Goal: Task Accomplishment & Management: Manage account settings

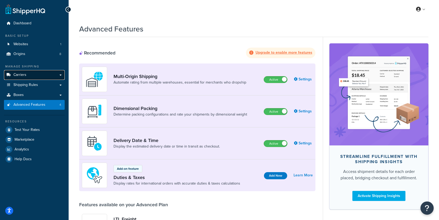
click at [53, 77] on link "Carriers" at bounding box center [34, 75] width 61 height 10
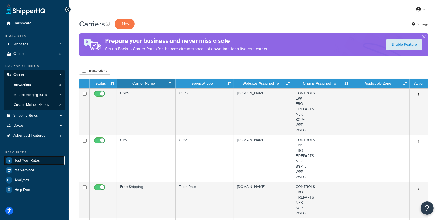
click at [57, 161] on link "Test Your Rates" at bounding box center [34, 159] width 61 height 9
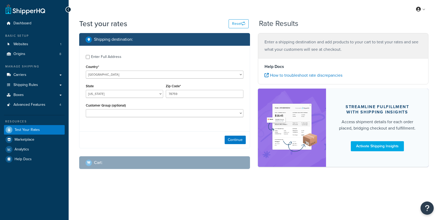
select select "[GEOGRAPHIC_DATA]"
click at [86, 90] on select "[US_STATE] [US_STATE] [US_STATE] [US_STATE] [US_STATE] Armed Forces Americas Ar…" at bounding box center [124, 94] width 77 height 8
click at [234, 141] on button "Continue" at bounding box center [235, 139] width 21 height 8
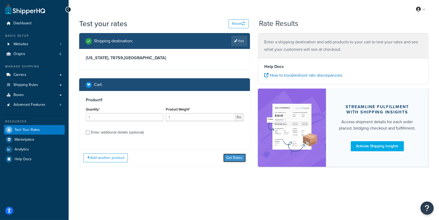
click at [229, 154] on button "Get Rates" at bounding box center [234, 157] width 22 height 8
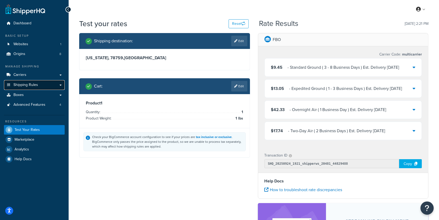
click at [34, 87] on span "Shipping Rules" at bounding box center [25, 85] width 25 height 4
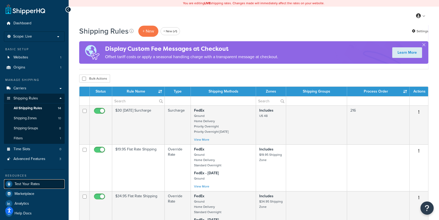
click at [42, 184] on link "Test Your Rates" at bounding box center [34, 183] width 61 height 9
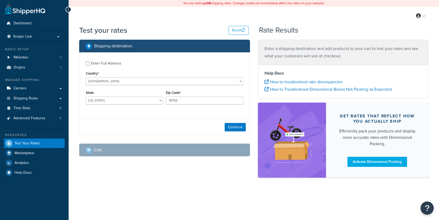
select select "[GEOGRAPHIC_DATA]"
click at [45, 39] on p "Scope: Live" at bounding box center [34, 36] width 56 height 4
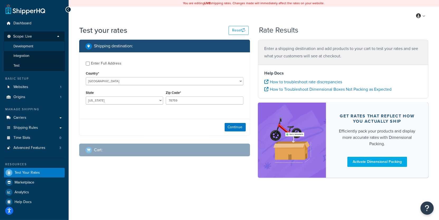
click at [45, 49] on li "Development" at bounding box center [34, 46] width 61 height 10
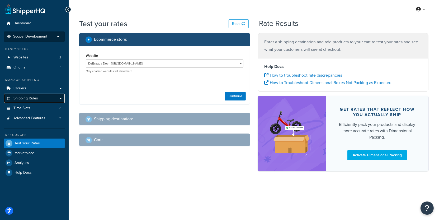
click at [43, 97] on link "Shipping Rules" at bounding box center [34, 98] width 61 height 10
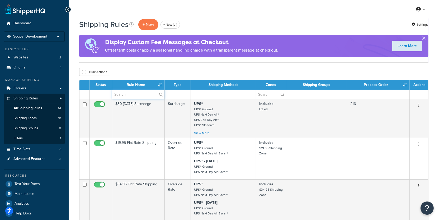
click at [146, 94] on input "text" at bounding box center [138, 94] width 52 height 9
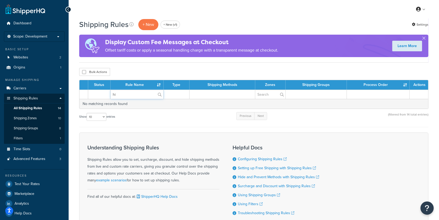
type input "h"
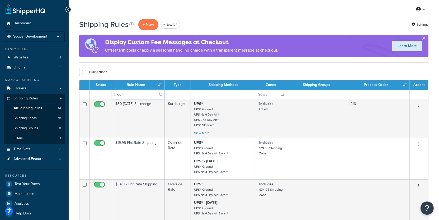
type input "hide"
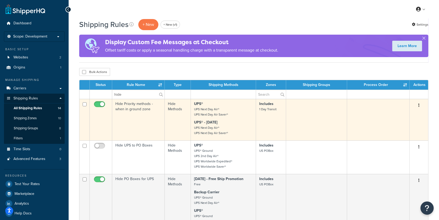
click at [150, 115] on td "Hide Priority methods - when in ground zone" at bounding box center [138, 119] width 53 height 41
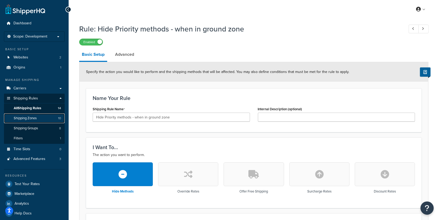
click at [45, 119] on link "Shipping Zones 10" at bounding box center [34, 118] width 61 height 10
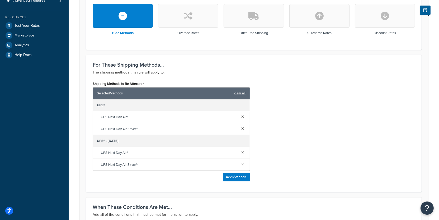
scroll to position [155, 0]
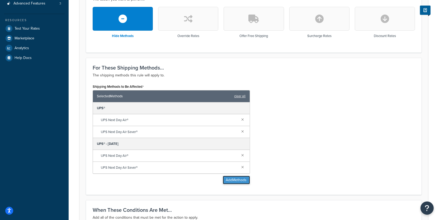
click at [232, 180] on button "Add Methods" at bounding box center [236, 179] width 27 height 8
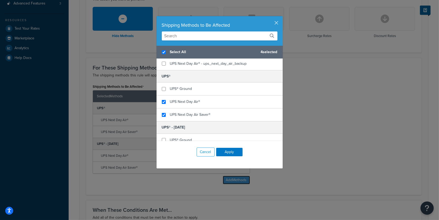
scroll to position [82, 0]
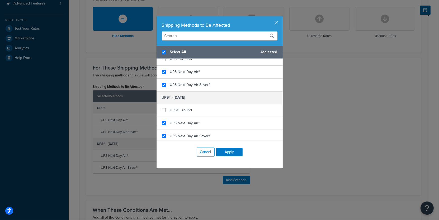
click at [272, 25] on div "Shipping Methods to Be Affected" at bounding box center [220, 24] width 116 height 7
click at [273, 25] on div "Shipping Methods to Be Affected" at bounding box center [220, 24] width 116 height 7
click at [281, 17] on button "button" at bounding box center [281, 16] width 1 height 1
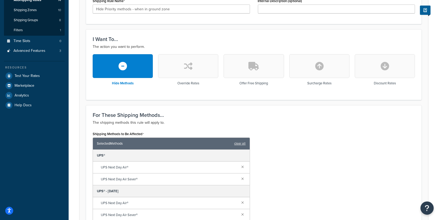
scroll to position [61, 0]
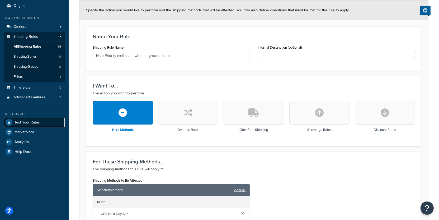
click at [58, 120] on link "Test Your Rates" at bounding box center [34, 121] width 61 height 9
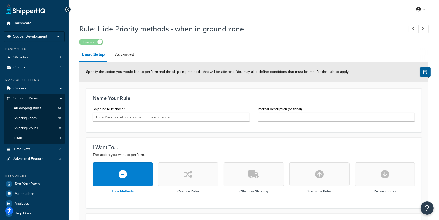
scroll to position [61, 0]
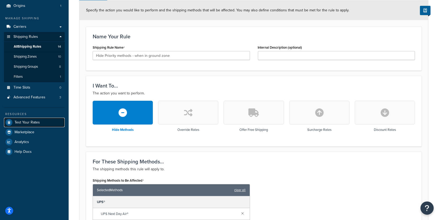
click at [38, 122] on span "Test Your Rates" at bounding box center [27, 122] width 25 height 4
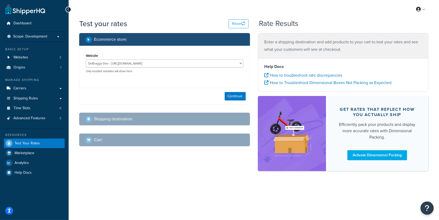
click at [235, 101] on div "Continue" at bounding box center [164, 96] width 170 height 17
click at [229, 93] on button "Continue" at bounding box center [235, 96] width 21 height 8
select select "TX"
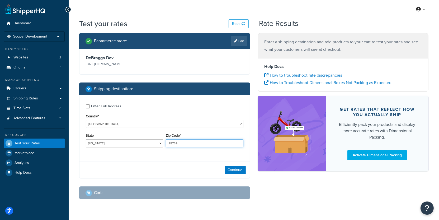
click at [177, 147] on input "78759" at bounding box center [204, 143] width 77 height 8
paste input "07026"
type input "07026"
click at [86, 139] on select "Alabama Alaska American Samoa Arizona Arkansas Armed Forces Americas Armed Forc…" at bounding box center [124, 143] width 77 height 8
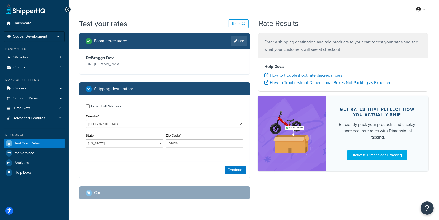
click at [131, 151] on div "State Alabama Alaska American Samoa Arizona Arkansas Armed Forces Americas Arme…" at bounding box center [124, 141] width 80 height 19
click at [86, 139] on select "Alabama Alaska American Samoa Arizona Arkansas Armed Forces Americas Armed Forc…" at bounding box center [124, 143] width 77 height 8
select select "NJ"
click option "New Jersey" at bounding box center [0, 0] width 0 height 0
click at [236, 174] on button "Continue" at bounding box center [235, 169] width 21 height 8
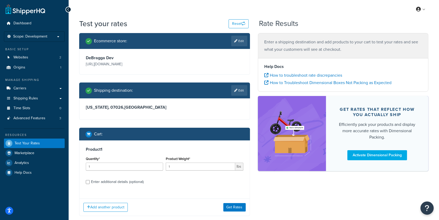
click at [103, 185] on div "Enter additional details (optional)" at bounding box center [117, 181] width 53 height 7
click at [90, 184] on input "Enter additional details (optional)" at bounding box center [88, 182] width 4 height 4
checkbox input "true"
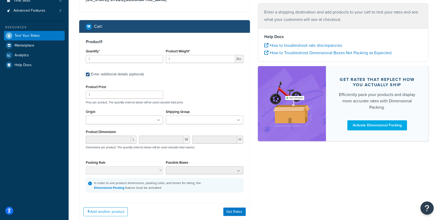
scroll to position [111, 0]
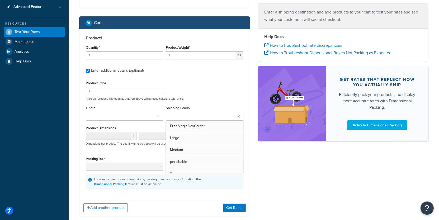
click at [175, 119] on input "Shipping Group" at bounding box center [190, 116] width 47 height 6
type input "thank"
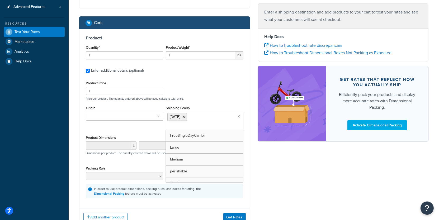
click at [187, 100] on p "Price per product. The quantity entered above will be used calculate total pric…" at bounding box center [164, 99] width 160 height 4
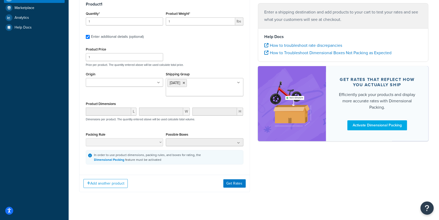
scroll to position [158, 0]
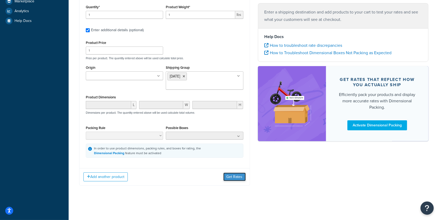
click at [229, 179] on button "Get Rates" at bounding box center [234, 176] width 22 height 8
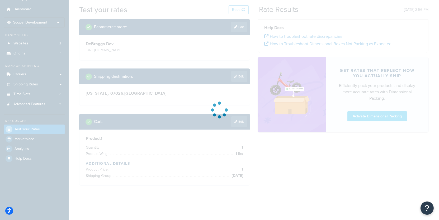
scroll to position [21, 0]
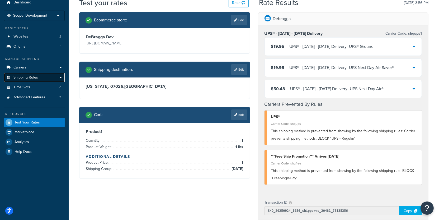
click at [45, 78] on link "Shipping Rules" at bounding box center [34, 78] width 61 height 10
click at [236, 116] on icon at bounding box center [235, 114] width 3 height 3
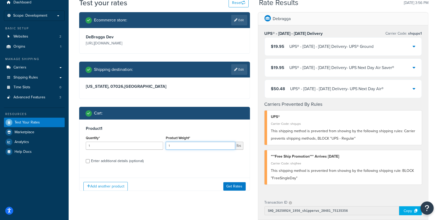
click at [187, 149] on input "1" at bounding box center [200, 145] width 69 height 8
type input "1.3"
click at [236, 190] on button "Get Rates" at bounding box center [234, 186] width 22 height 8
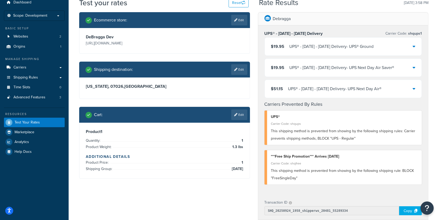
scroll to position [12, 0]
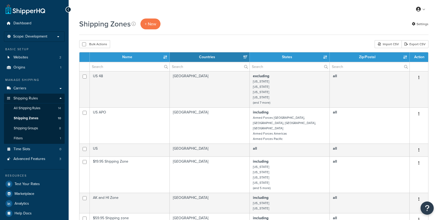
select select "15"
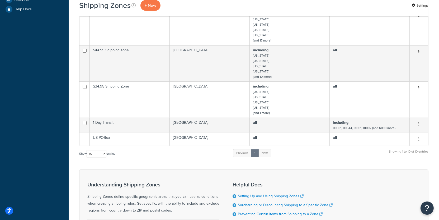
scroll to position [217, 0]
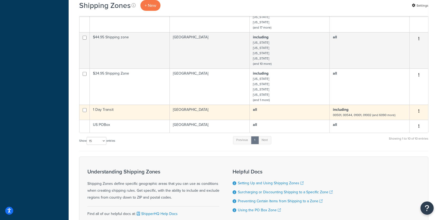
click at [144, 104] on td "1 Day Transit" at bounding box center [130, 111] width 80 height 15
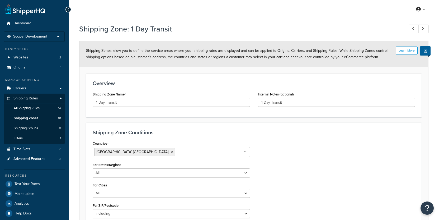
select select "including"
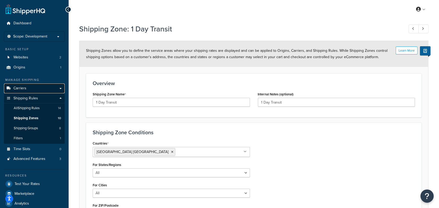
click at [47, 90] on link "Carriers" at bounding box center [34, 88] width 61 height 10
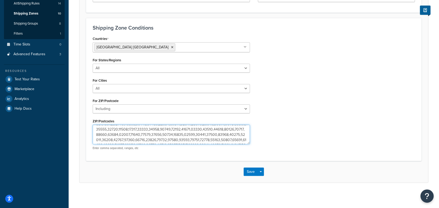
scroll to position [2242, 0]
click at [198, 141] on textarea "ZIP/Postcodes" at bounding box center [171, 135] width 157 height 20
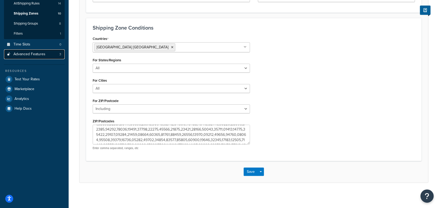
click at [34, 56] on span "Advanced Features" at bounding box center [29, 54] width 32 height 4
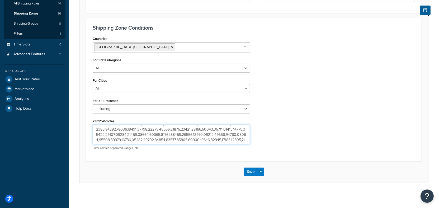
click at [158, 137] on textarea "ZIP/Postcodes" at bounding box center [171, 135] width 157 height 20
paste textarea "07026"
type textarea "00501,00544,01001,01002,01003,01004,01005,01007,01008,01009,01010,01011,01012,0…"
click at [260, 170] on button "Save Dropdown" at bounding box center [260, 171] width 6 height 8
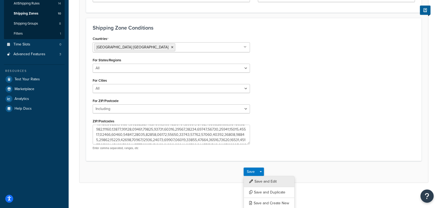
click at [260, 180] on button "Save and Edit" at bounding box center [269, 181] width 51 height 11
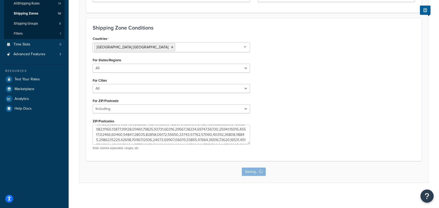
scroll to position [0, 0]
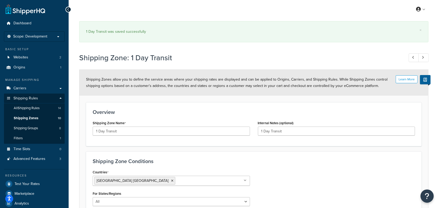
select select "including"
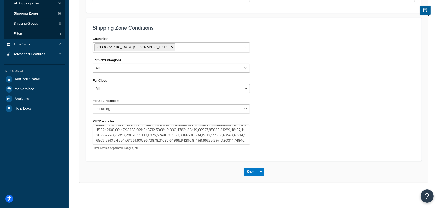
scroll to position [2242, 0]
click at [186, 140] on textarea "ZIP/Postcodes" at bounding box center [171, 135] width 157 height 20
type textarea "00501,00544,01001,01002,01003,01004,01005,01007,01008,01009,01010,01011,01012,0…"
click at [264, 169] on button "Save Dropdown" at bounding box center [260, 171] width 6 height 8
click at [264, 178] on button "Save and Edit" at bounding box center [269, 181] width 51 height 11
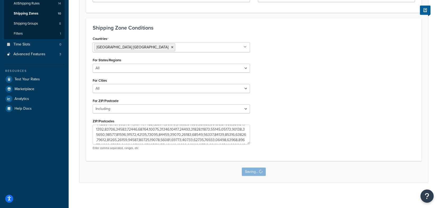
scroll to position [0, 0]
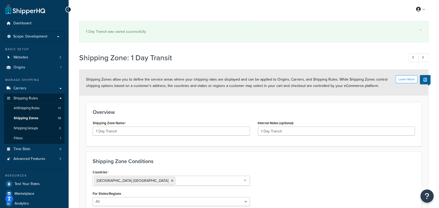
select select "including"
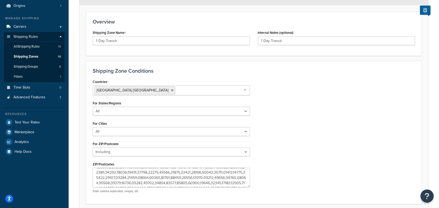
scroll to position [104, 0]
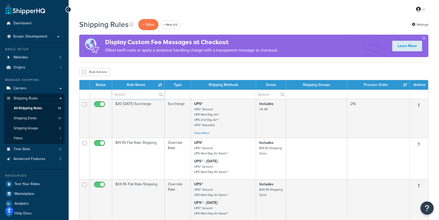
click at [136, 94] on input "text" at bounding box center [138, 94] width 52 height 9
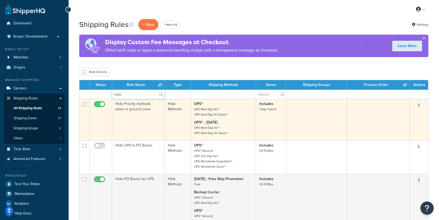
type input "hide"
click at [182, 125] on td "Hide Methods" at bounding box center [178, 119] width 26 height 41
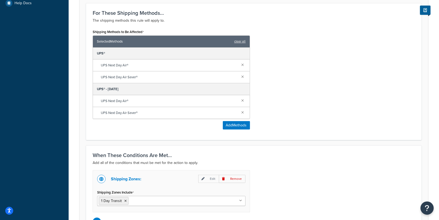
scroll to position [207, 0]
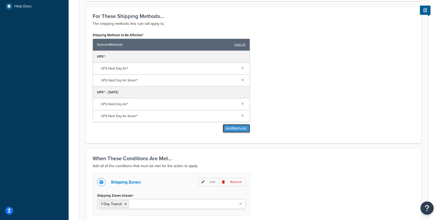
click at [223, 125] on button "Add Methods" at bounding box center [236, 128] width 27 height 8
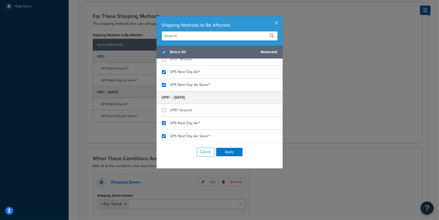
scroll to position [81, 0]
click at [281, 17] on button "button" at bounding box center [281, 16] width 1 height 1
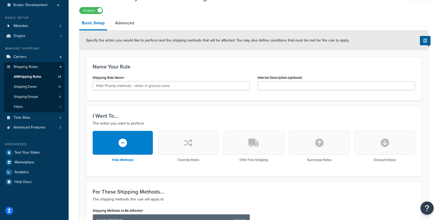
scroll to position [0, 0]
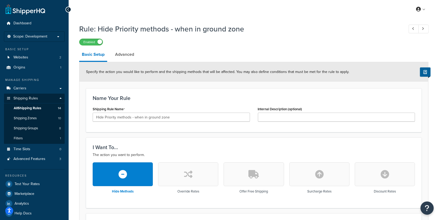
click at [139, 57] on li "Advanced" at bounding box center [127, 54] width 30 height 13
click at [125, 57] on link "Advanced" at bounding box center [124, 54] width 24 height 13
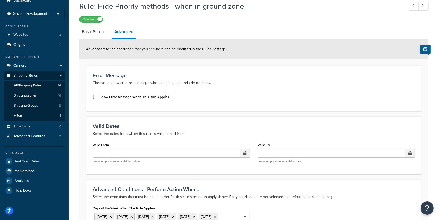
scroll to position [23, 0]
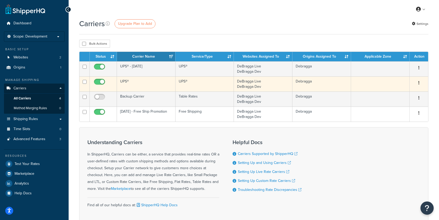
click at [143, 83] on td "UPS®" at bounding box center [146, 83] width 59 height 15
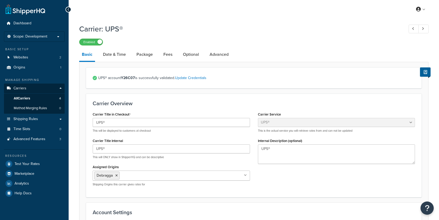
select select "ups"
click at [213, 52] on link "Advanced" at bounding box center [219, 54] width 24 height 13
select select "false"
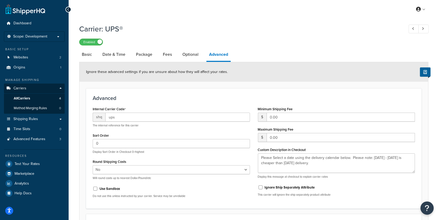
select select "ups"
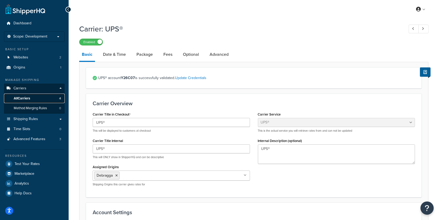
click at [54, 98] on link "All Carriers 4" at bounding box center [34, 98] width 61 height 10
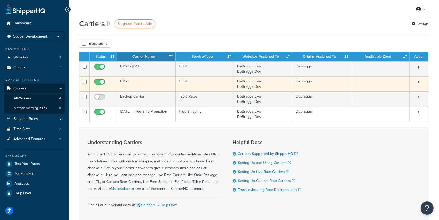
click at [150, 81] on td "UPS®" at bounding box center [146, 83] width 59 height 15
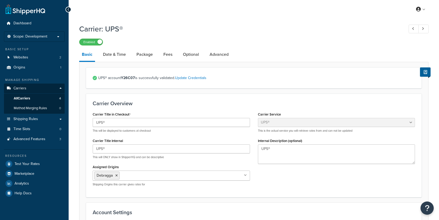
select select "ups"
click at [213, 56] on link "Advanced" at bounding box center [219, 54] width 24 height 13
select select "false"
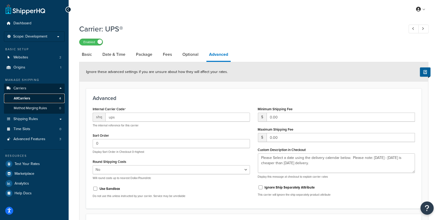
click at [46, 102] on link "All Carriers 4" at bounding box center [34, 98] width 61 height 10
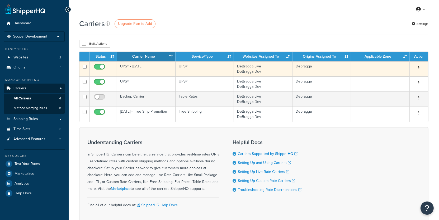
click at [131, 68] on td "UPS® - [DATE]" at bounding box center [146, 68] width 59 height 15
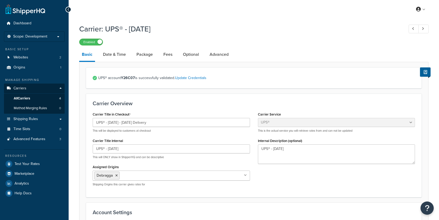
select select "ups"
click at [220, 58] on link "Advanced" at bounding box center [219, 54] width 24 height 13
select select "false"
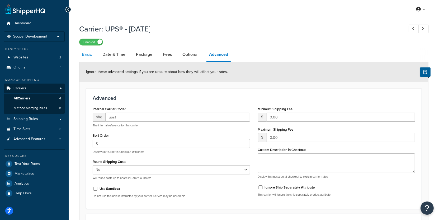
click at [93, 57] on link "Basic" at bounding box center [86, 54] width 15 height 13
select select "ups"
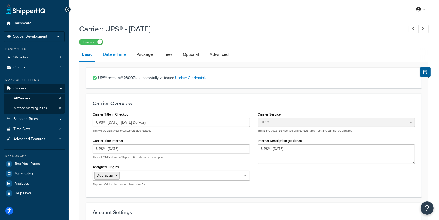
click at [122, 56] on link "Date & Time" at bounding box center [114, 54] width 28 height 13
select select "yMd"
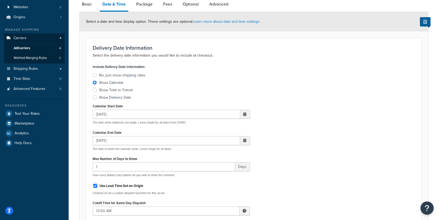
scroll to position [50, 0]
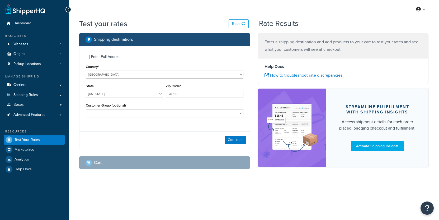
select select "[GEOGRAPHIC_DATA]"
click at [51, 85] on link "Carriers" at bounding box center [34, 85] width 61 height 10
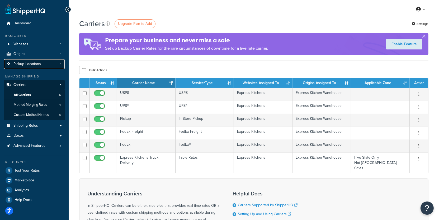
click at [52, 65] on link "Pickup Locations 1" at bounding box center [34, 64] width 61 height 10
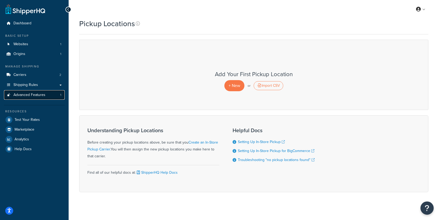
click at [46, 96] on link "Advanced Features 1" at bounding box center [34, 95] width 61 height 10
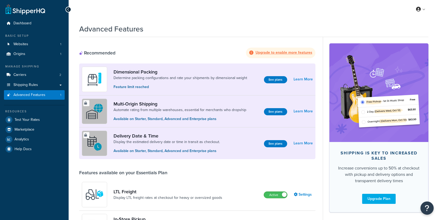
click at [49, 74] on link "Carriers 2" at bounding box center [34, 75] width 61 height 10
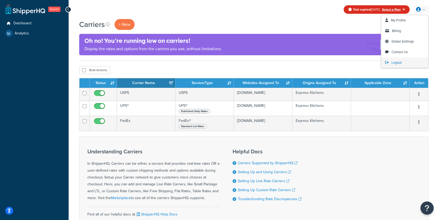
click at [401, 63] on span "Logout" at bounding box center [396, 62] width 10 height 5
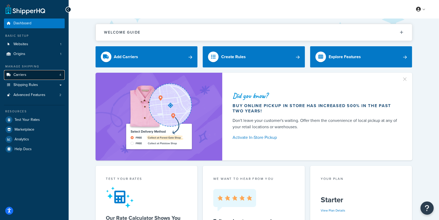
click at [41, 76] on link "Carriers 4" at bounding box center [34, 75] width 61 height 10
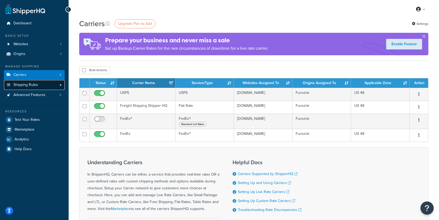
click at [51, 88] on link "Shipping Rules" at bounding box center [34, 85] width 61 height 10
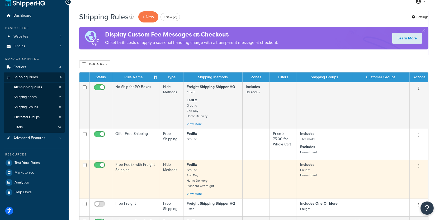
scroll to position [3, 0]
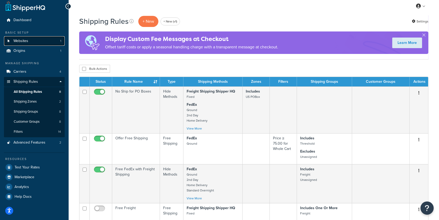
click at [44, 38] on link "Websites 1" at bounding box center [34, 41] width 61 height 10
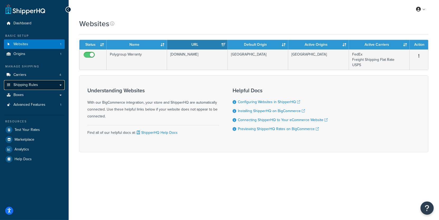
click at [39, 86] on link "Shipping Rules" at bounding box center [34, 85] width 61 height 10
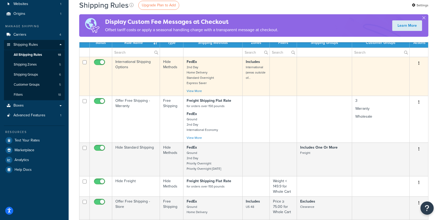
scroll to position [43, 0]
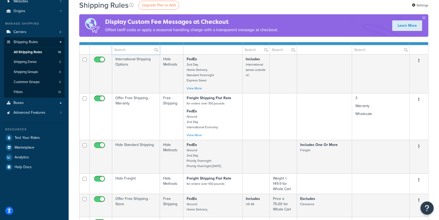
click at [130, 50] on input "text" at bounding box center [135, 49] width 47 height 9
paste input "yc2jtzprko@bigcommerce.com"
type input "yc2jtzprko@bigcommerce.com"
click at [134, 50] on input "yc2jtzprko@bigcommerce.com" at bounding box center [135, 49] width 47 height 9
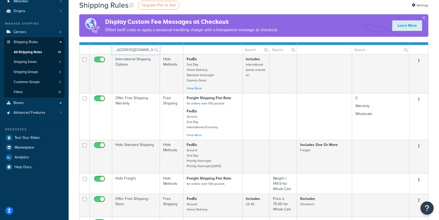
click at [134, 50] on input "yc2jtzprko@bigcommerce.com" at bounding box center [135, 49] width 47 height 9
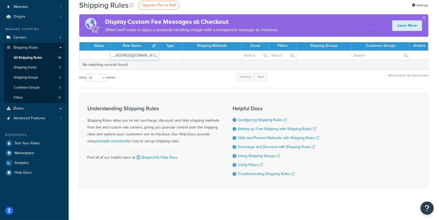
click at [134, 51] on input "yc2jtzprko@bigcommerce.com" at bounding box center [135, 55] width 48 height 9
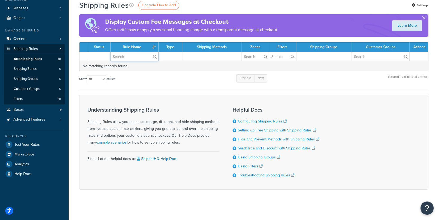
scroll to position [0, 0]
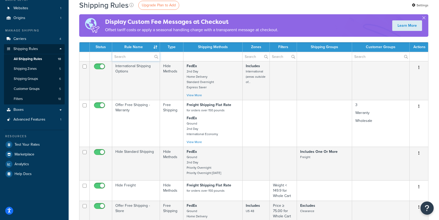
paste input "International Shipping Options"
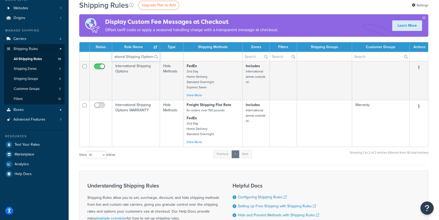
type input "International Shipping Options"
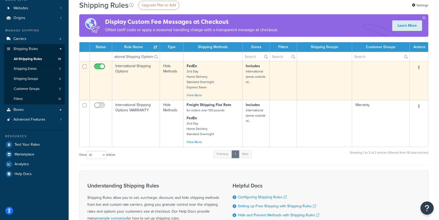
click at [133, 78] on td "International Shipping Options" at bounding box center [136, 80] width 48 height 39
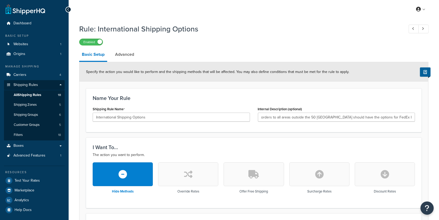
click at [117, 119] on input "International Shipping Options" at bounding box center [171, 116] width 157 height 9
click at [34, 72] on link "Carriers 4" at bounding box center [34, 75] width 61 height 10
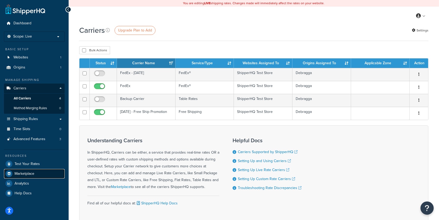
click at [50, 169] on link "Marketplace" at bounding box center [34, 173] width 61 height 9
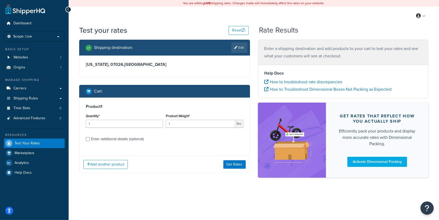
click at [130, 137] on div "Enter additional details (optional)" at bounding box center [117, 138] width 53 height 7
click at [90, 137] on input "Enter additional details (optional)" at bounding box center [88, 139] width 4 height 4
checkbox input "true"
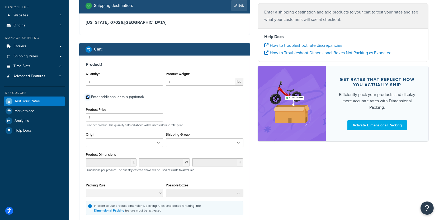
scroll to position [52, 0]
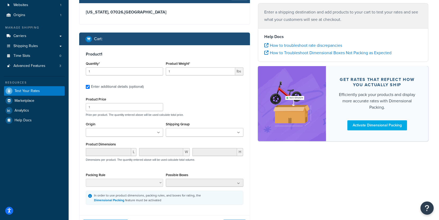
click at [184, 127] on div "Shipping Group FreeSingleDayCarrier Large Medium perishable Regular Small Thank…" at bounding box center [204, 128] width 77 height 16
click at [184, 129] on ul at bounding box center [204, 132] width 77 height 9
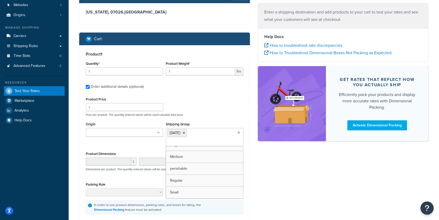
scroll to position [18, 0]
click at [215, 124] on div "Shipping Group Thanksgiving FreeSingleDayCarrier Large Medium perishable Regula…" at bounding box center [204, 133] width 77 height 26
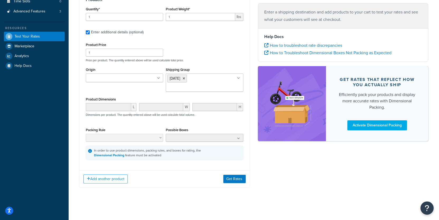
scroll to position [108, 0]
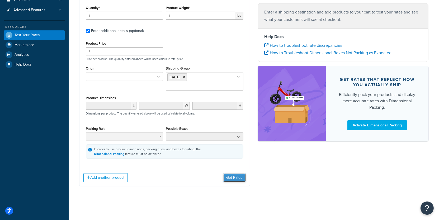
click at [239, 179] on button "Get Rates" at bounding box center [234, 177] width 22 height 8
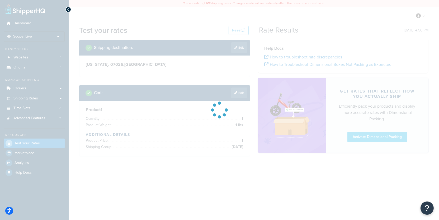
scroll to position [0, 0]
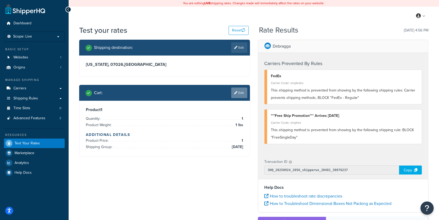
click at [241, 90] on link "Edit" at bounding box center [239, 92] width 16 height 11
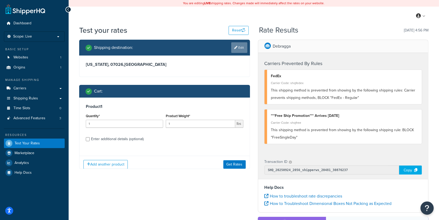
click at [239, 46] on link "Edit" at bounding box center [239, 47] width 16 height 11
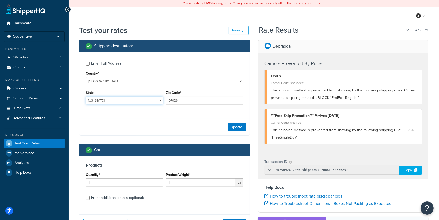
click at [86, 96] on select "Alabama Alaska American Samoa Arizona Arkansas Armed Forces Americas Armed Forc…" at bounding box center [124, 100] width 77 height 8
select select "AL"
click option "Alabama" at bounding box center [0, 0] width 0 height 0
click at [193, 99] on input "07026" at bounding box center [204, 100] width 77 height 8
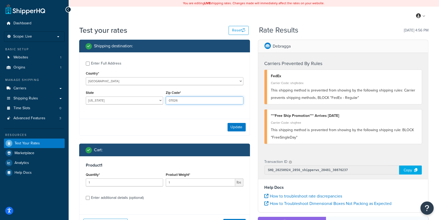
click at [193, 99] on input "07026" at bounding box center [204, 100] width 77 height 8
type input "35005"
click at [240, 129] on button "Update" at bounding box center [236, 127] width 18 height 8
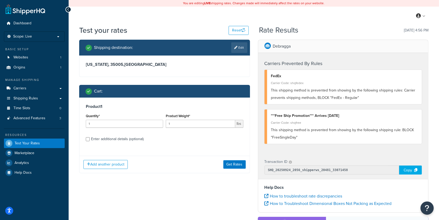
click at [237, 159] on div "Add another product Get Rates" at bounding box center [164, 163] width 170 height 17
click at [237, 162] on button "Get Rates" at bounding box center [234, 164] width 22 height 8
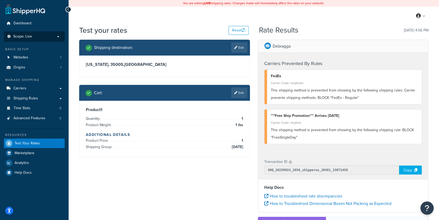
click at [54, 39] on li "Scope: Live" at bounding box center [34, 36] width 61 height 10
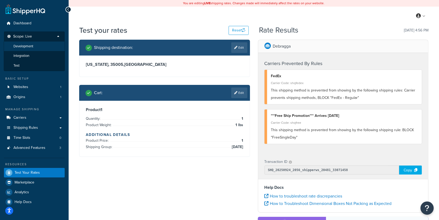
click at [46, 50] on li "Development" at bounding box center [34, 46] width 61 height 10
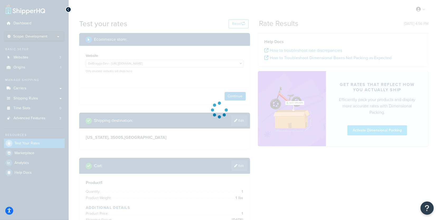
click at [237, 101] on div at bounding box center [219, 110] width 439 height 220
click at [237, 97] on div at bounding box center [219, 110] width 439 height 220
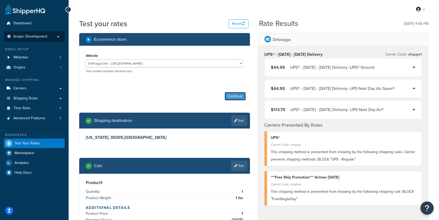
click at [237, 97] on button "Continue" at bounding box center [235, 96] width 21 height 8
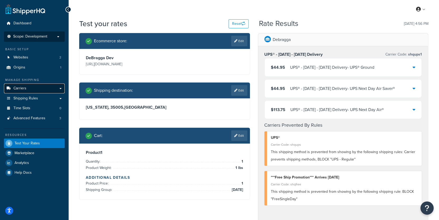
click at [34, 87] on link "Carriers" at bounding box center [34, 88] width 61 height 10
click at [237, 141] on link "Edit" at bounding box center [239, 135] width 16 height 11
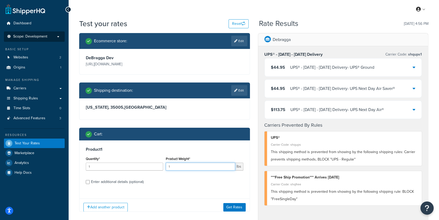
click at [194, 170] on input "1" at bounding box center [200, 166] width 69 height 8
type input "1.9"
click at [238, 211] on button "Get Rates" at bounding box center [234, 207] width 22 height 8
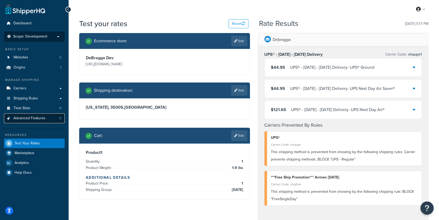
click at [51, 119] on link "Advanced Features 3" at bounding box center [34, 118] width 61 height 10
click at [235, 141] on link "Edit" at bounding box center [239, 135] width 16 height 11
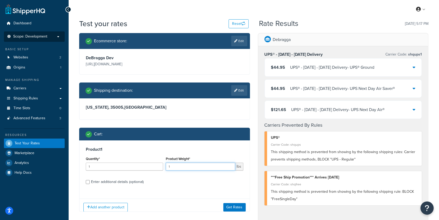
click at [190, 170] on input "1" at bounding box center [200, 166] width 69 height 8
type input "2"
click at [240, 211] on button "Get Rates" at bounding box center [234, 207] width 22 height 8
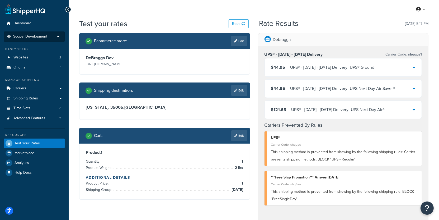
click at [328, 69] on div "UPS® - Thanksgiving - November 26 Delivery - UPS® Ground" at bounding box center [332, 67] width 84 height 7
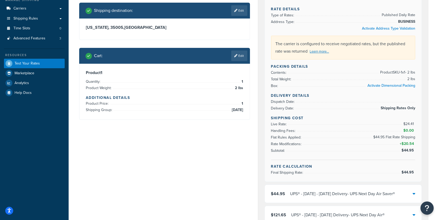
scroll to position [79, 0]
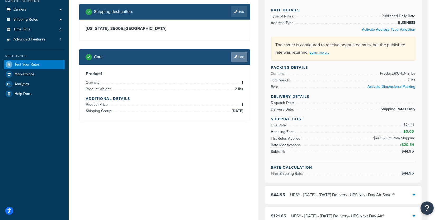
click at [240, 61] on link "Edit" at bounding box center [239, 56] width 16 height 11
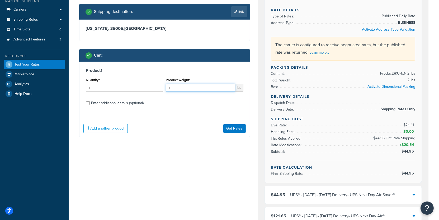
click at [176, 92] on input "1" at bounding box center [200, 88] width 69 height 8
type input "1.3"
click at [227, 132] on button "Get Rates" at bounding box center [234, 128] width 22 height 8
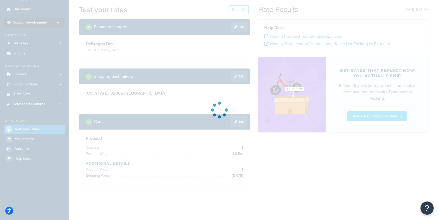
scroll to position [21, 0]
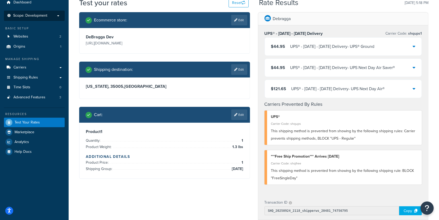
click at [295, 47] on div "UPS® - Thanksgiving - November 26 Delivery - UPS® Ground" at bounding box center [332, 46] width 84 height 7
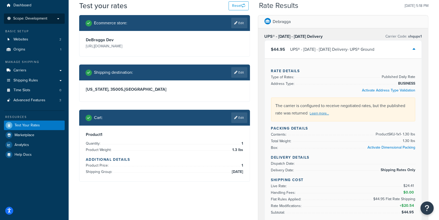
scroll to position [8, 0]
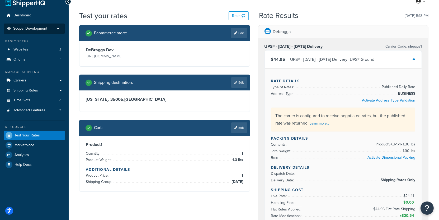
click at [309, 59] on div "UPS® - Thanksgiving - November 26 Delivery - UPS® Ground" at bounding box center [332, 59] width 84 height 7
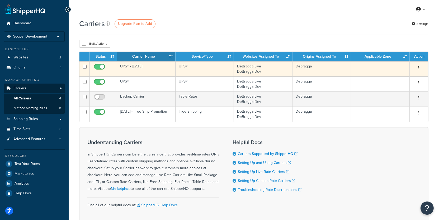
click at [141, 70] on td "UPS® - Thanksgiving" at bounding box center [146, 68] width 59 height 15
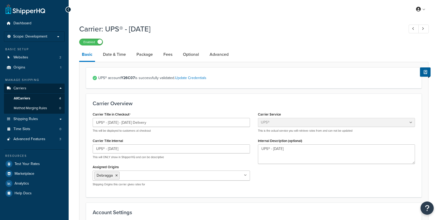
select select "ups"
click at [111, 59] on link "Date & Time" at bounding box center [114, 54] width 28 height 13
select select "yMd"
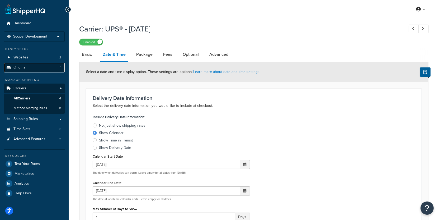
click at [48, 65] on link "Origins 1" at bounding box center [34, 68] width 61 height 10
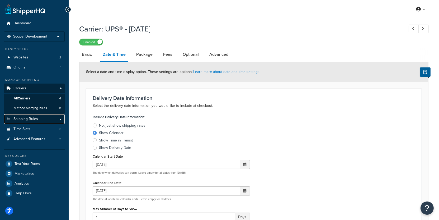
click at [38, 121] on link "Shipping Rules" at bounding box center [34, 119] width 61 height 10
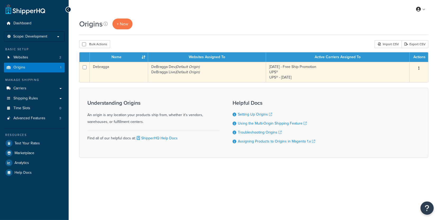
click at [137, 70] on td "Debragga" at bounding box center [119, 72] width 58 height 20
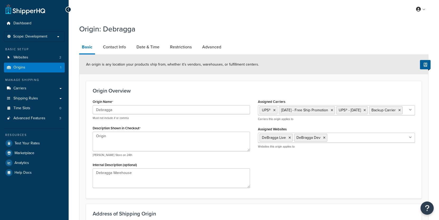
select select "30"
click at [137, 45] on link "Date & Time" at bounding box center [148, 47] width 28 height 13
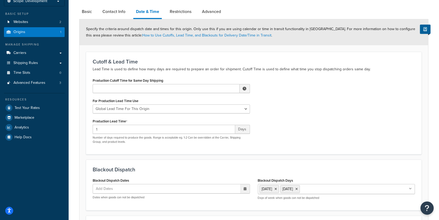
scroll to position [36, 0]
click at [38, 86] on link "Advanced Features 3" at bounding box center [34, 83] width 61 height 10
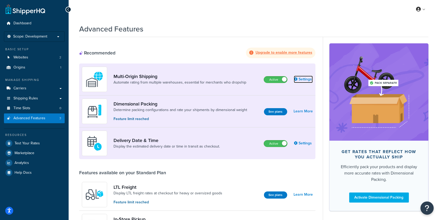
click at [307, 80] on link "Settings" at bounding box center [303, 78] width 19 height 7
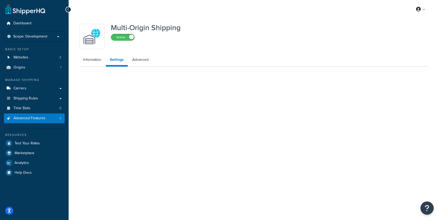
select select "false"
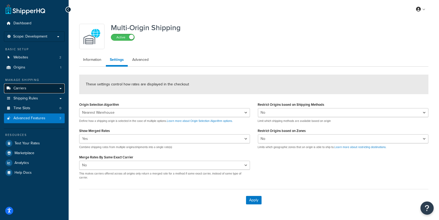
click at [45, 90] on link "Carriers" at bounding box center [34, 88] width 61 height 10
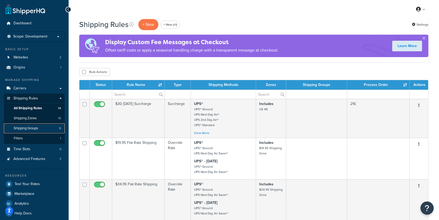
click at [49, 124] on link "Shipping Groups 8" at bounding box center [34, 128] width 61 height 10
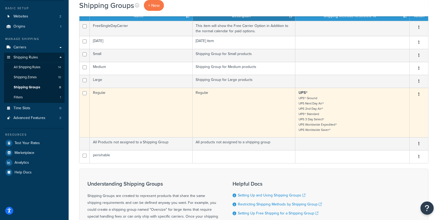
scroll to position [40, 0]
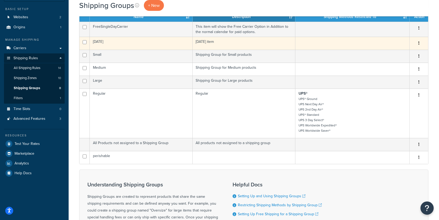
click at [140, 46] on td "[DATE]" at bounding box center [141, 43] width 103 height 13
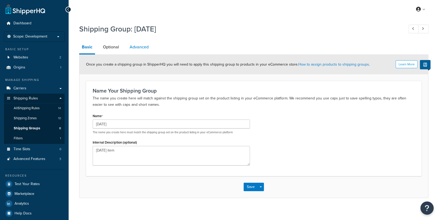
click at [131, 51] on link "Advanced" at bounding box center [139, 47] width 24 height 13
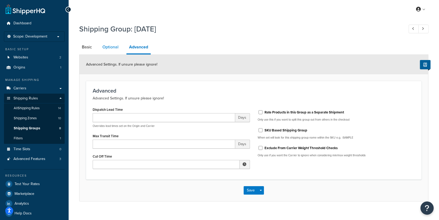
click at [118, 50] on link "Optional" at bounding box center [110, 47] width 21 height 13
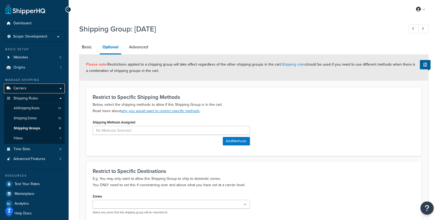
click at [42, 89] on link "Carriers" at bounding box center [34, 88] width 61 height 10
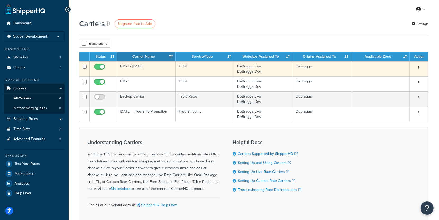
click at [150, 71] on td "UPS® - [DATE]" at bounding box center [146, 68] width 59 height 15
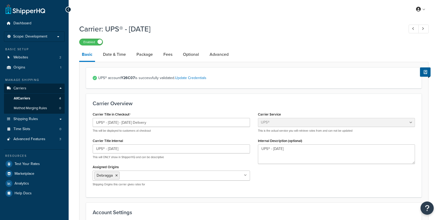
select select "ups"
click at [130, 57] on li "Date & Time" at bounding box center [117, 54] width 34 height 13
click at [122, 57] on link "Date & Time" at bounding box center [114, 54] width 28 height 13
select select "yMd"
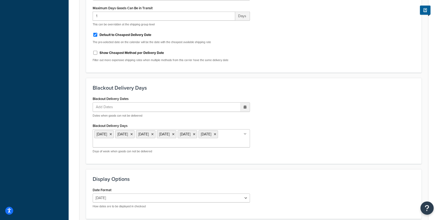
scroll to position [276, 0]
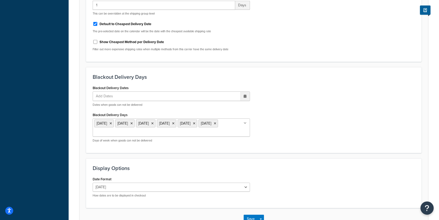
click at [212, 130] on ul "Monday Wednesday Thursday Friday Saturday Sunday" at bounding box center [171, 127] width 157 height 18
click at [260, 140] on div "Blackout Delivery Dates Add Dates ‹ September 2025 › Su Mo Tu We Th Fr Sa 31 1 …" at bounding box center [254, 115] width 330 height 62
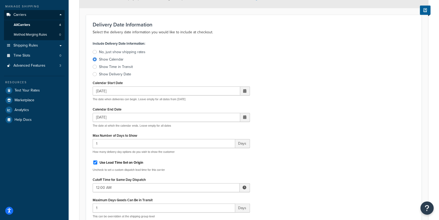
scroll to position [68, 0]
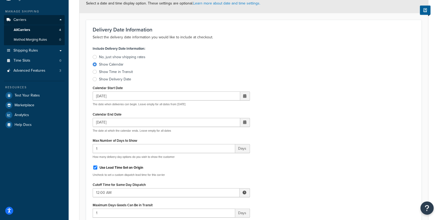
click at [121, 80] on div "Show Delivery Date" at bounding box center [115, 79] width 32 height 5
click at [0, 0] on input "Show Delivery Date" at bounding box center [0, 0] width 0 height 0
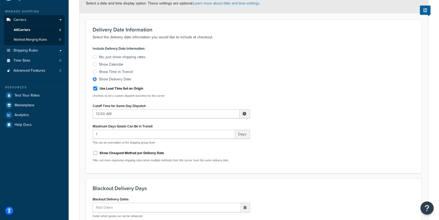
click at [108, 65] on div "Show Calendar" at bounding box center [111, 64] width 25 height 5
click at [0, 0] on input "Show Calendar" at bounding box center [0, 0] width 0 height 0
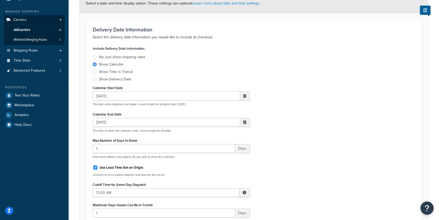
click at [115, 80] on div "Show Delivery Date" at bounding box center [115, 79] width 32 height 5
click at [0, 0] on input "Show Delivery Date" at bounding box center [0, 0] width 0 height 0
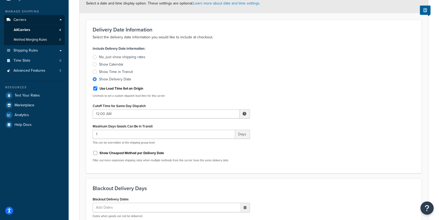
click at [116, 65] on div "Show Calendar" at bounding box center [111, 64] width 25 height 5
click at [0, 0] on input "Show Calendar" at bounding box center [0, 0] width 0 height 0
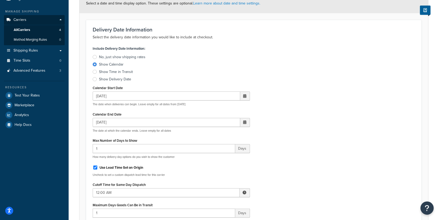
click at [127, 79] on div "Show Delivery Date" at bounding box center [115, 79] width 32 height 5
click at [0, 0] on input "Show Delivery Date" at bounding box center [0, 0] width 0 height 0
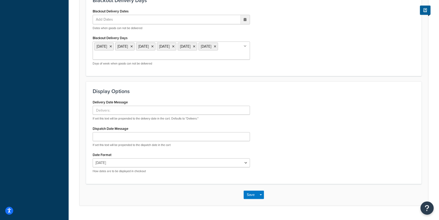
scroll to position [267, 0]
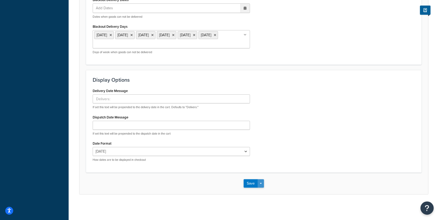
click at [262, 182] on button "Save Dropdown" at bounding box center [260, 183] width 6 height 8
click at [262, 188] on button "Save and Edit" at bounding box center [263, 192] width 39 height 11
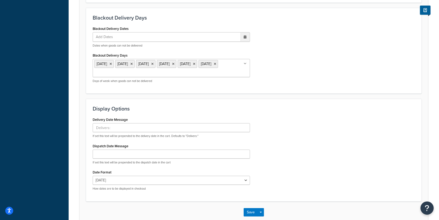
scroll to position [0, 0]
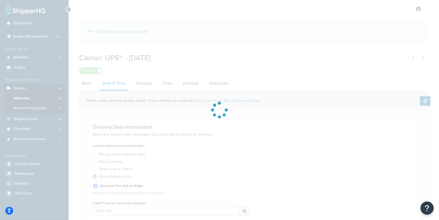
select select "yMd"
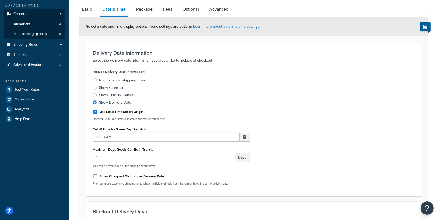
scroll to position [80, 0]
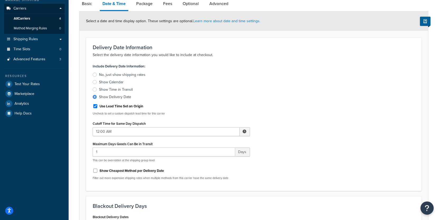
click at [111, 81] on div "Show Calendar" at bounding box center [111, 81] width 25 height 5
click at [0, 0] on input "Show Calendar" at bounding box center [0, 0] width 0 height 0
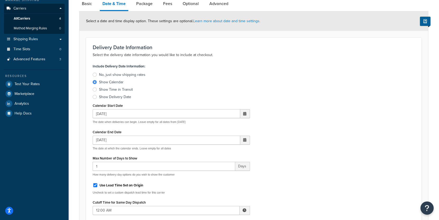
scroll to position [340, 0]
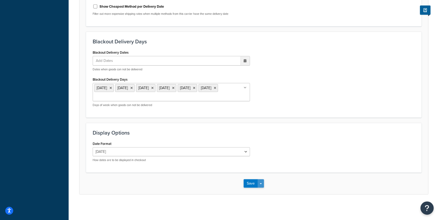
click at [260, 180] on button "Save Dropdown" at bounding box center [260, 183] width 6 height 8
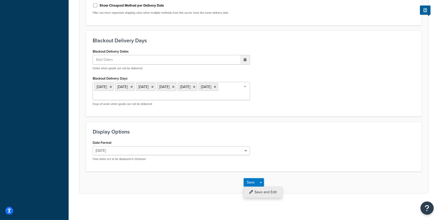
click at [264, 188] on button "Save and Edit" at bounding box center [263, 191] width 39 height 11
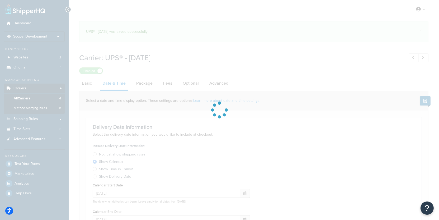
select select "yMd"
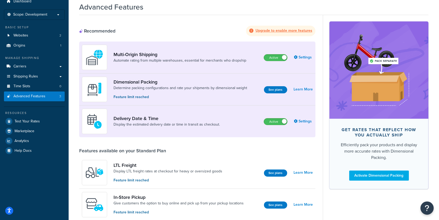
scroll to position [12, 0]
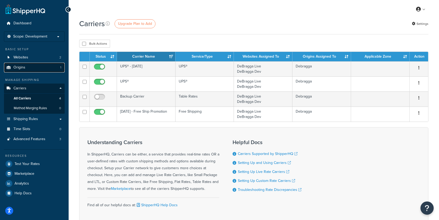
click at [47, 67] on link "Origins 1" at bounding box center [34, 68] width 61 height 10
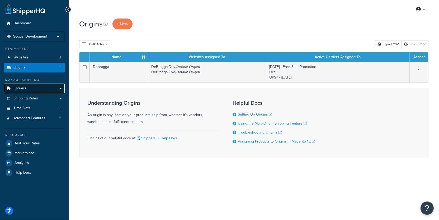
click at [50, 87] on link "Carriers" at bounding box center [34, 88] width 61 height 10
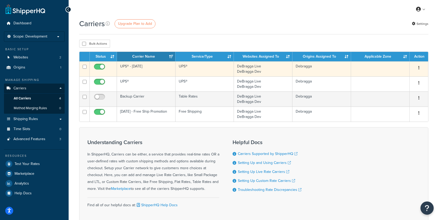
click at [146, 72] on td "UPS® - Thanksgiving" at bounding box center [146, 68] width 59 height 15
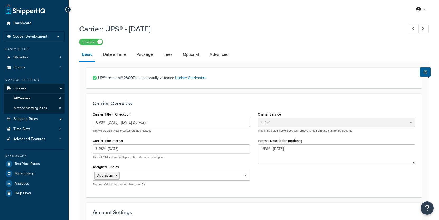
select select "ups"
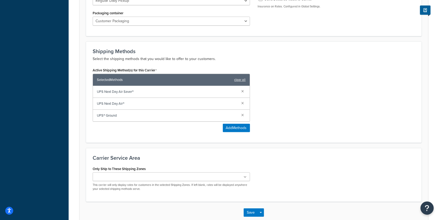
scroll to position [279, 0]
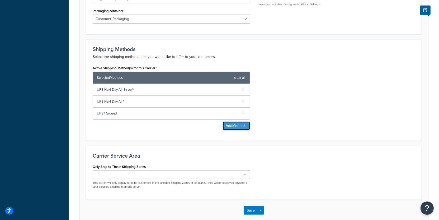
click at [226, 126] on button "Add Methods" at bounding box center [236, 125] width 27 height 8
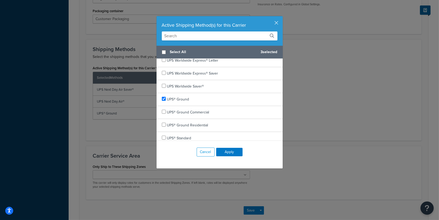
scroll to position [0, 0]
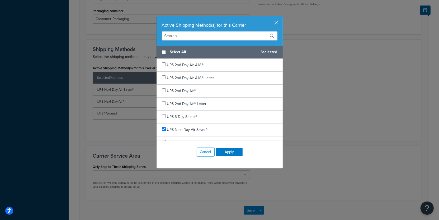
click at [281, 17] on button "button" at bounding box center [281, 16] width 1 height 1
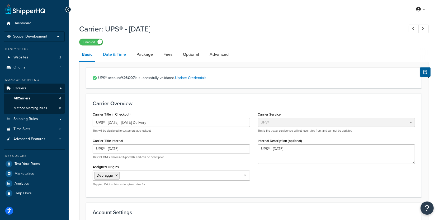
click at [128, 55] on li "Date & Time" at bounding box center [117, 54] width 34 height 13
click at [125, 56] on link "Date & Time" at bounding box center [114, 54] width 28 height 13
select select "yMd"
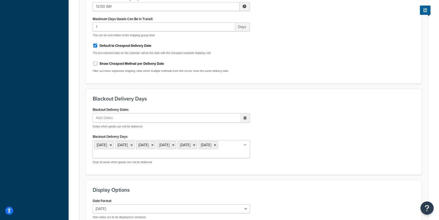
scroll to position [260, 0]
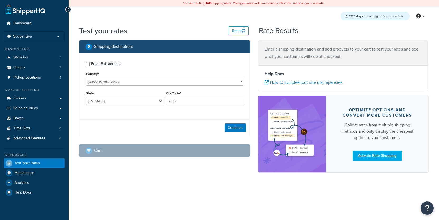
select select "[GEOGRAPHIC_DATA]"
click at [35, 39] on li "Scope: Live" at bounding box center [34, 36] width 61 height 10
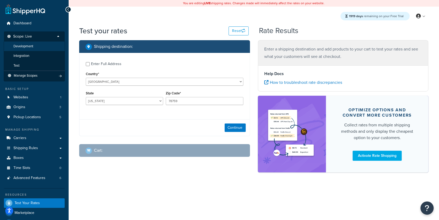
click at [34, 48] on li "Development" at bounding box center [34, 46] width 61 height 10
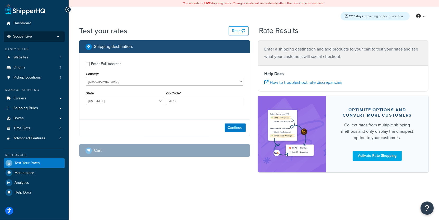
click at [37, 36] on p "Scope: Live" at bounding box center [34, 36] width 56 height 4
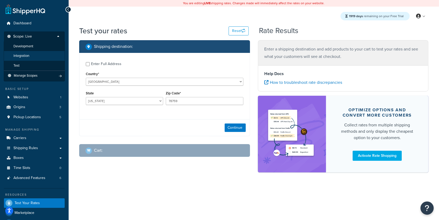
click at [35, 57] on li "Integration" at bounding box center [34, 56] width 61 height 10
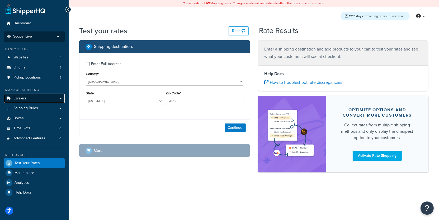
click at [37, 98] on link "Carriers" at bounding box center [34, 98] width 61 height 10
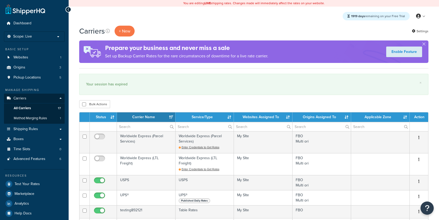
select select "15"
click at [46, 40] on li "Scope: Live Development Integration Test Manage Scopes" at bounding box center [34, 36] width 61 height 10
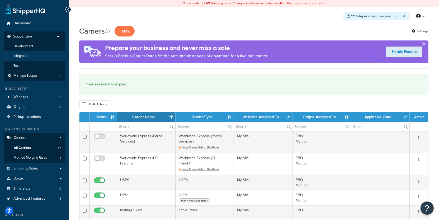
click at [36, 55] on li "Integration" at bounding box center [34, 56] width 61 height 10
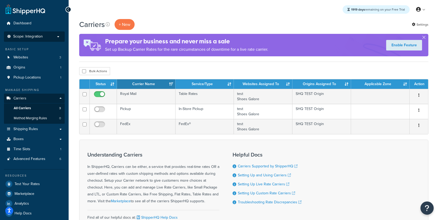
click at [32, 38] on span "Scope: Integration" at bounding box center [28, 36] width 30 height 4
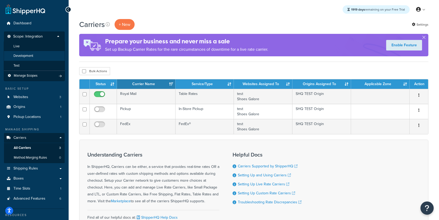
click at [32, 54] on span "Development" at bounding box center [23, 56] width 20 height 4
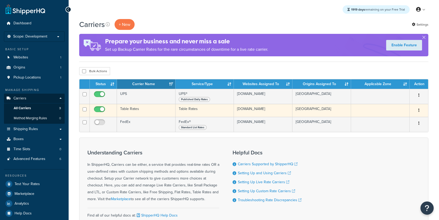
click at [141, 109] on td "Table Rates" at bounding box center [146, 110] width 59 height 13
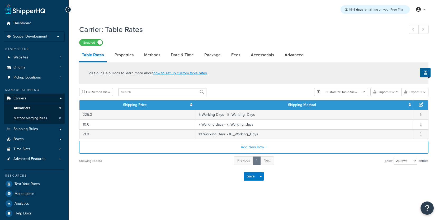
select select "25"
click at [169, 52] on link "Date & Time" at bounding box center [182, 55] width 28 height 13
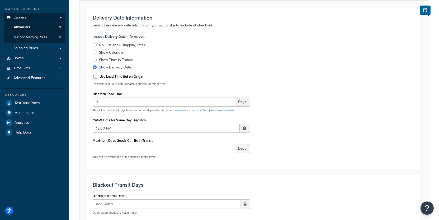
scroll to position [81, 0]
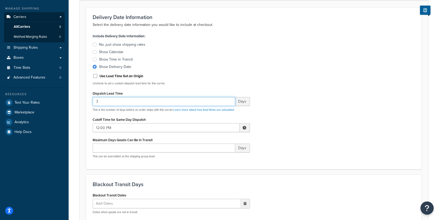
click at [131, 104] on input "3" at bounding box center [164, 101] width 142 height 9
type input "0"
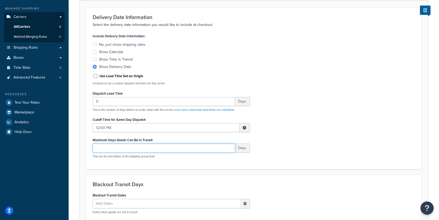
click at [152, 149] on input "Maximum Days Goods Can Be in Transit" at bounding box center [164, 147] width 142 height 9
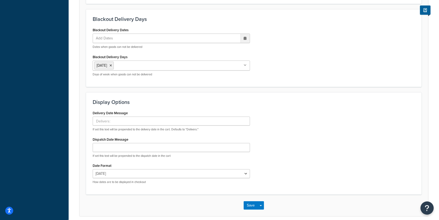
scroll to position [316, 0]
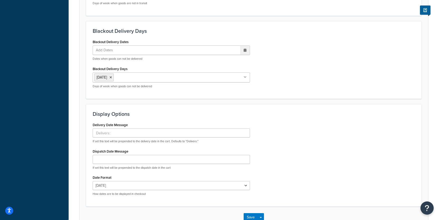
type input "1"
click at [120, 76] on input "Blackout Delivery Days" at bounding box center [138, 77] width 47 height 6
click at [133, 76] on icon at bounding box center [131, 77] width 2 height 3
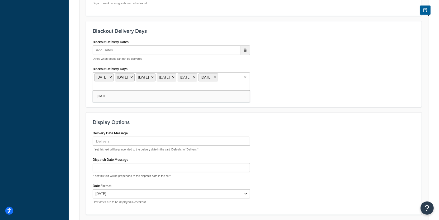
click at [260, 113] on div "Display Options Delivery Date Message If set this text will be prepended to the…" at bounding box center [253, 163] width 335 height 102
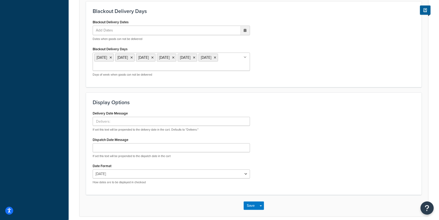
scroll to position [358, 0]
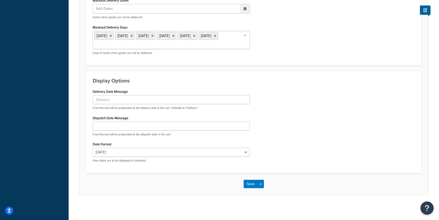
click at [264, 185] on div "Save Save Dropdown Save and Edit" at bounding box center [253, 184] width 349 height 22
click at [262, 185] on button "Save Dropdown" at bounding box center [260, 183] width 6 height 8
click at [263, 189] on button "Save and Edit" at bounding box center [263, 193] width 39 height 11
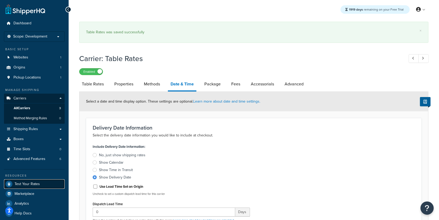
click at [48, 182] on link "Test Your Rates" at bounding box center [34, 183] width 61 height 9
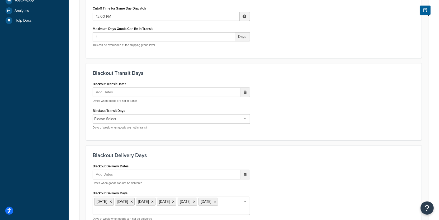
scroll to position [198, 0]
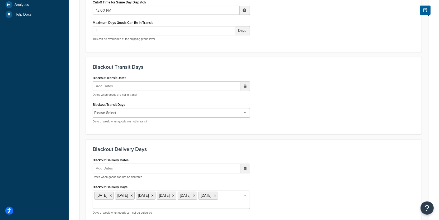
click at [152, 114] on input "Blackout Transit Days" at bounding box center [141, 113] width 47 height 6
click at [145, 99] on div "Blackout Transit Dates Add Dates ‹ September 2025 › Su Mo Tu We Th Fr Sa 31 1 2…" at bounding box center [171, 101] width 165 height 54
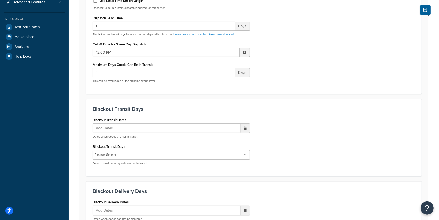
scroll to position [0, 0]
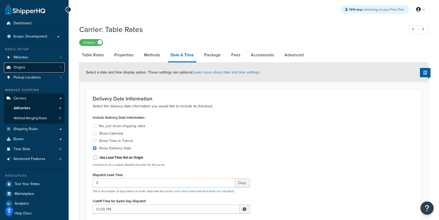
click at [62, 69] on link "Origins 1" at bounding box center [34, 68] width 61 height 10
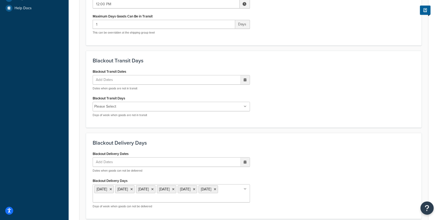
scroll to position [205, 0]
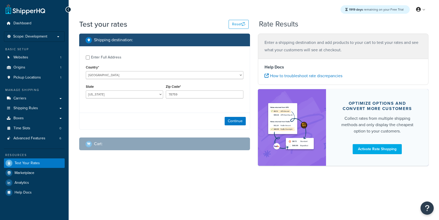
select select "[GEOGRAPHIC_DATA]"
click at [232, 122] on button "Continue" at bounding box center [235, 121] width 21 height 8
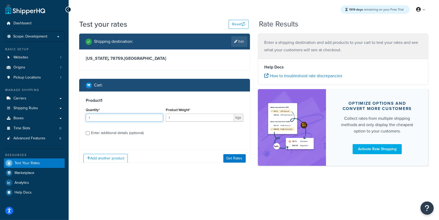
click at [139, 116] on input "1" at bounding box center [124, 117] width 77 height 8
click at [231, 160] on button "Get Rates" at bounding box center [234, 158] width 22 height 8
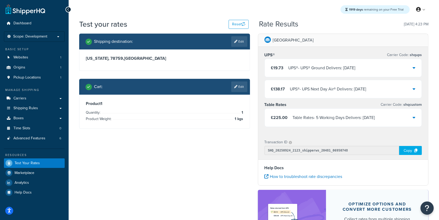
click at [331, 69] on div "UPS® - UPS® Ground Delivers: [DATE]" at bounding box center [321, 67] width 67 height 7
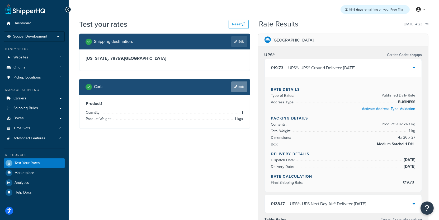
click at [235, 92] on link "Edit" at bounding box center [239, 86] width 16 height 11
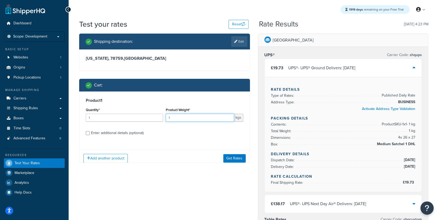
click at [198, 117] on input "1" at bounding box center [200, 117] width 68 height 8
type input "1.5"
click at [240, 160] on button "Get Rates" at bounding box center [234, 158] width 22 height 8
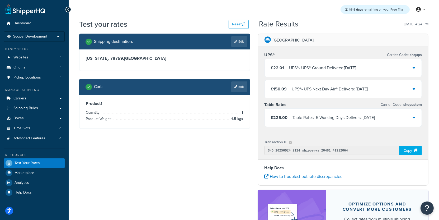
click at [319, 72] on div "£22.01 UPS® - UPS® Ground Delivers: [DATE]" at bounding box center [343, 68] width 157 height 18
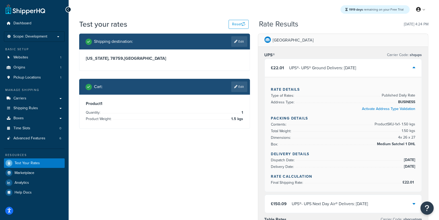
click at [319, 72] on div "£22.01 UPS® - UPS® Ground Delivers: [DATE]" at bounding box center [343, 68] width 157 height 18
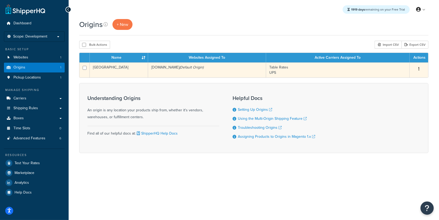
click at [123, 74] on td "[GEOGRAPHIC_DATA]" at bounding box center [119, 69] width 58 height 15
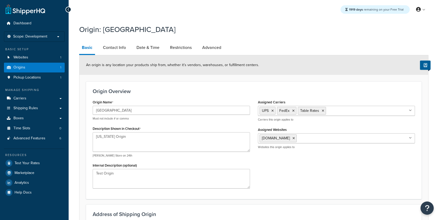
select select "38"
click at [146, 52] on link "Date & Time" at bounding box center [148, 47] width 28 height 13
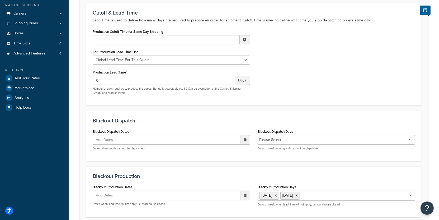
scroll to position [129, 0]
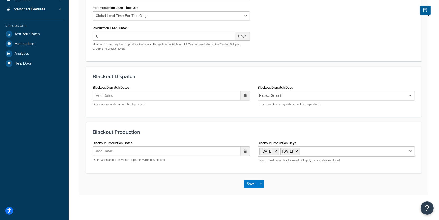
click at [280, 96] on li "Please Select" at bounding box center [270, 95] width 22 height 7
click at [289, 96] on input "Blackout Dispatch Days" at bounding box center [306, 96] width 47 height 6
click at [233, 134] on div "Blackout Production Blackout Production Dates Add Dates ‹ September 2025 › Su M…" at bounding box center [253, 147] width 335 height 51
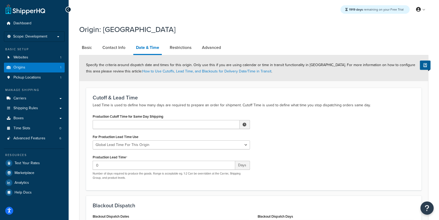
scroll to position [129, 0]
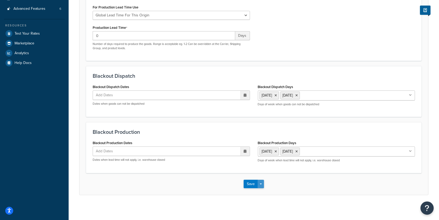
click at [258, 184] on button "Save Dropdown" at bounding box center [260, 183] width 6 height 8
click at [261, 188] on button "Save and Edit" at bounding box center [269, 193] width 51 height 11
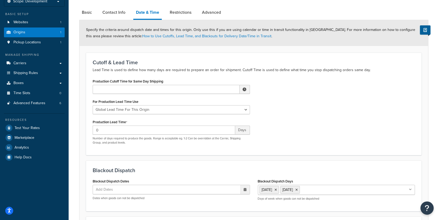
scroll to position [11, 0]
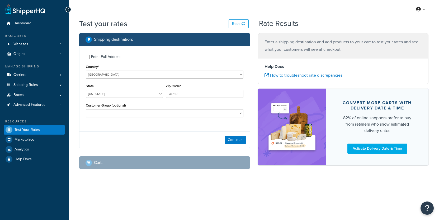
select select "TX"
click at [52, 74] on link "Carriers 4" at bounding box center [34, 75] width 61 height 10
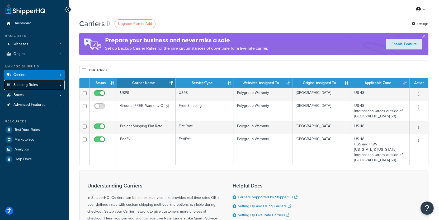
click at [50, 87] on link "Shipping Rules" at bounding box center [34, 85] width 61 height 10
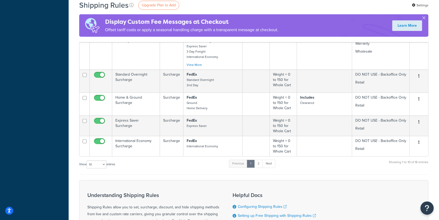
scroll to position [229, 0]
click at [263, 163] on link "2" at bounding box center [258, 163] width 9 height 8
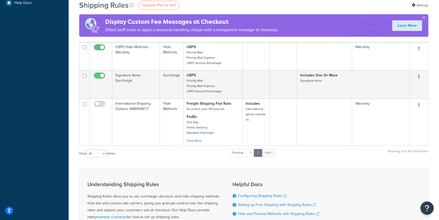
scroll to position [203, 0]
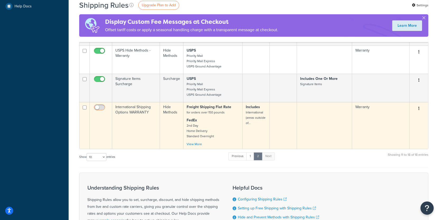
click at [102, 107] on input "checkbox" at bounding box center [100, 108] width 15 height 7
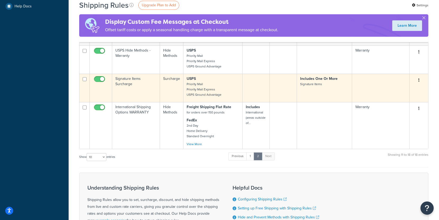
checkbox input "false"
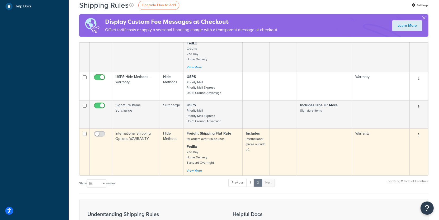
scroll to position [0, 0]
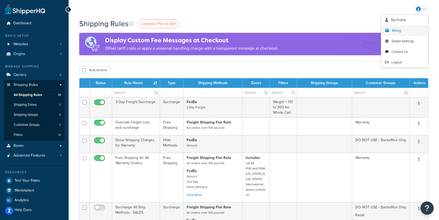
click at [403, 30] on link "Billing" at bounding box center [404, 30] width 47 height 11
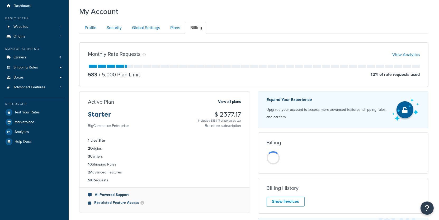
scroll to position [21, 0]
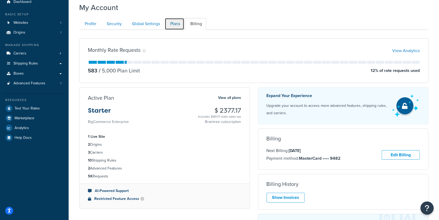
click at [176, 25] on link "Plans" at bounding box center [175, 24] width 20 height 12
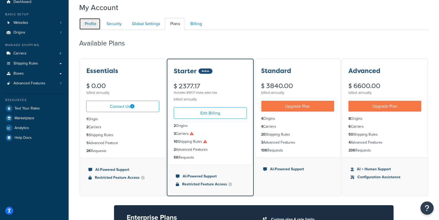
click at [94, 27] on link "Profile" at bounding box center [89, 24] width 21 height 12
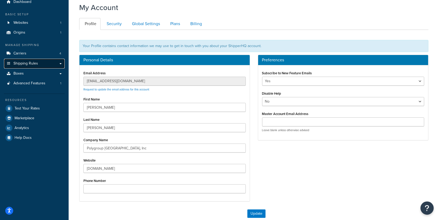
click at [34, 66] on span "Shipping Rules" at bounding box center [25, 63] width 25 height 4
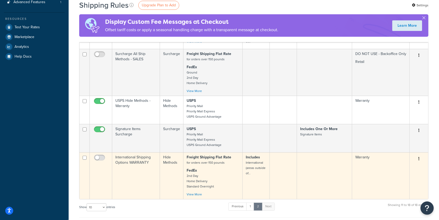
scroll to position [152, 0]
click at [99, 156] on input "checkbox" at bounding box center [100, 159] width 15 height 7
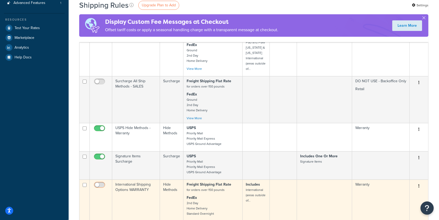
click at [102, 184] on input "checkbox" at bounding box center [100, 186] width 15 height 7
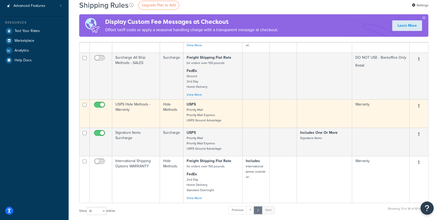
scroll to position [160, 0]
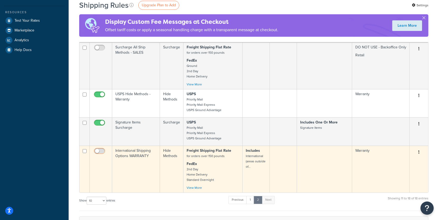
click at [103, 150] on input "checkbox" at bounding box center [100, 152] width 15 height 7
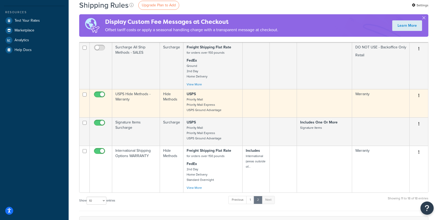
checkbox input "false"
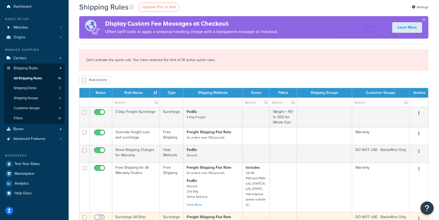
scroll to position [0, 0]
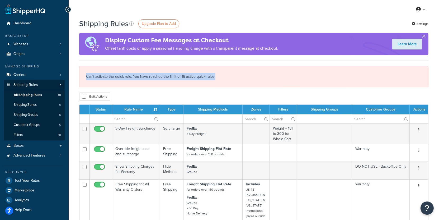
drag, startPoint x: 213, startPoint y: 76, endPoint x: 84, endPoint y: 75, distance: 129.0
click at [84, 75] on div "Can't activate the quick rule. You have reached the limit of 16 active quick ru…" at bounding box center [253, 76] width 349 height 21
copy div "Can't activate the quick rule. You have reached the limit of 16 active quick ru…"
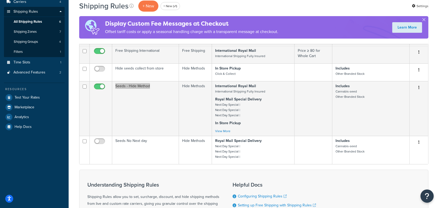
scroll to position [94, 0]
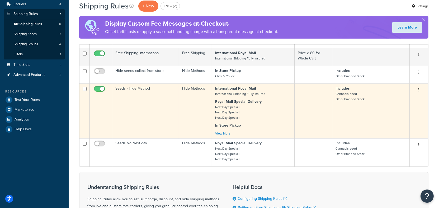
click at [153, 121] on td "Seeds - Hide Method" at bounding box center [145, 110] width 67 height 55
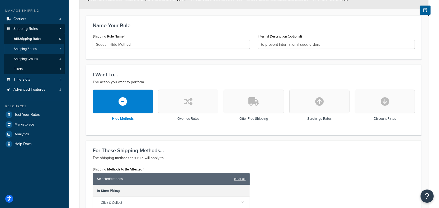
scroll to position [89, 0]
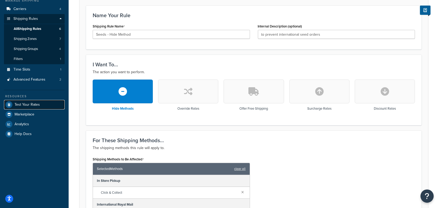
click at [40, 104] on link "Test Your Rates" at bounding box center [34, 104] width 61 height 9
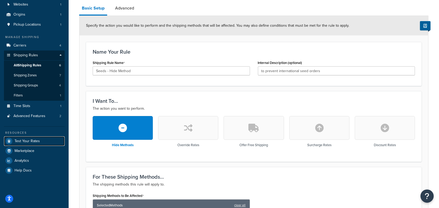
scroll to position [0, 0]
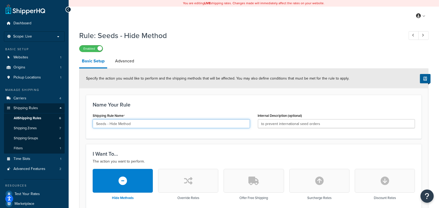
click at [156, 123] on input "Seeds - Hide Method" at bounding box center [171, 123] width 157 height 9
click at [155, 123] on input "Seeds - Hide Method" at bounding box center [171, 123] width 157 height 9
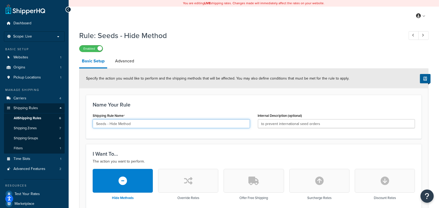
click at [155, 123] on input "Seeds - Hide Method" at bounding box center [171, 123] width 157 height 9
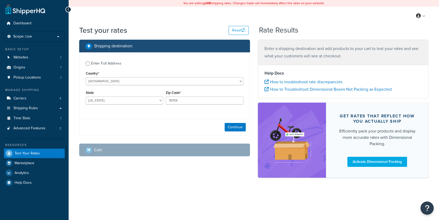
select select "[GEOGRAPHIC_DATA]"
click at [229, 129] on button "Continue" at bounding box center [235, 127] width 21 height 8
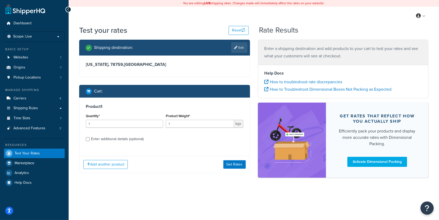
click at [126, 138] on div "Enter additional details (optional)" at bounding box center [117, 138] width 53 height 7
click at [90, 138] on input "Enter additional details (optional)" at bounding box center [88, 139] width 4 height 4
checkbox input "true"
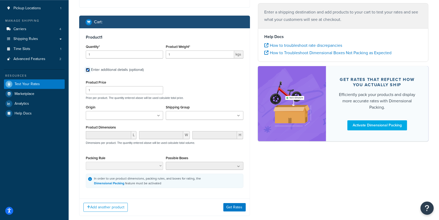
scroll to position [71, 0]
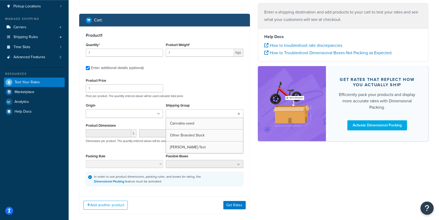
click at [177, 113] on input "Shipping Group" at bounding box center [190, 114] width 47 height 6
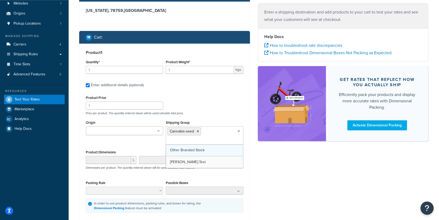
scroll to position [51, 0]
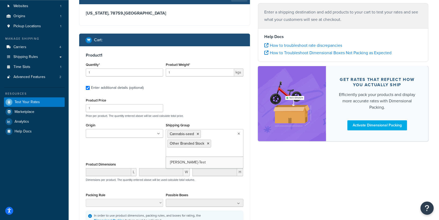
click at [144, 151] on div "Origin Marsh Barton Unit Shipping Group Cannabis-seed Other Branded Stock Penny…" at bounding box center [164, 140] width 160 height 39
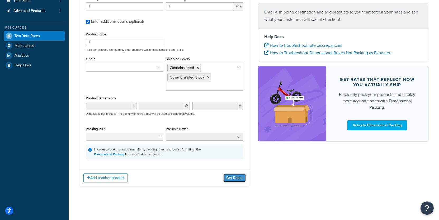
click at [237, 178] on button "Get Rates" at bounding box center [234, 177] width 22 height 8
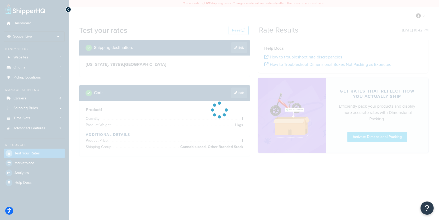
scroll to position [0, 0]
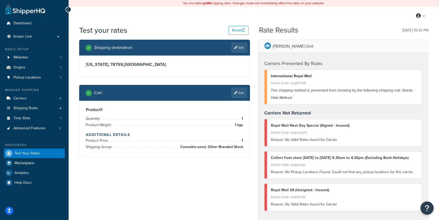
click at [202, 149] on span "Cannabis-seed, Other Branded Stock" at bounding box center [211, 147] width 64 height 6
click at [204, 148] on span "Cannabis-seed, Other Branded Stock" at bounding box center [211, 147] width 64 height 6
drag, startPoint x: 206, startPoint y: 148, endPoint x: 181, endPoint y: 148, distance: 25.3
click at [181, 148] on span "Cannabis-seed, Other Branded Stock" at bounding box center [211, 147] width 64 height 6
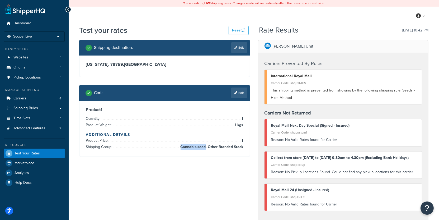
copy span "Cannabis-seed"
drag, startPoint x: 247, startPoint y: 147, endPoint x: 214, endPoint y: 147, distance: 33.5
click at [214, 147] on div "Product 1 Quantity: 1 Product Weight: 1 kgs Additional Details Product Price: 1…" at bounding box center [164, 129] width 170 height 56
click at [214, 147] on span "Cannabis-seed, Other Branded Stock" at bounding box center [211, 147] width 64 height 6
drag, startPoint x: 209, startPoint y: 147, endPoint x: 244, endPoint y: 147, distance: 34.8
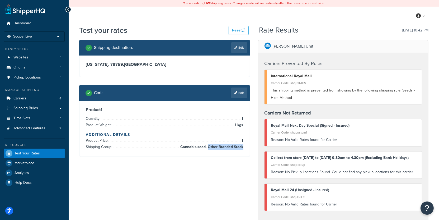
click at [243, 147] on li "Shipping Group: Cannabis-seed, Other Branded Stock" at bounding box center [165, 147] width 158 height 6
copy span "Other Branded Stock"
click at [236, 92] on icon at bounding box center [235, 92] width 3 height 3
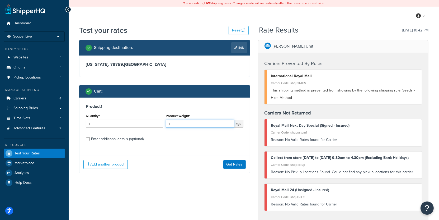
click at [176, 124] on input "1" at bounding box center [200, 124] width 68 height 8
type input "1.5"
click at [228, 167] on button "Get Rates" at bounding box center [234, 164] width 22 height 8
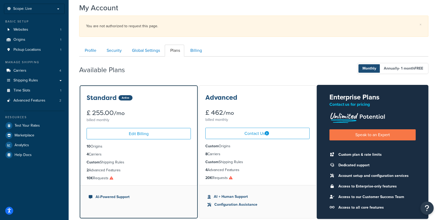
scroll to position [31, 0]
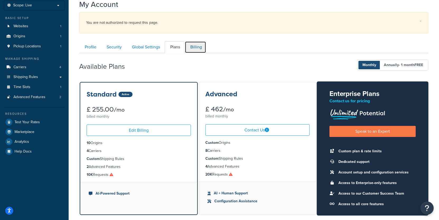
click at [189, 47] on link "Billing" at bounding box center [195, 47] width 21 height 12
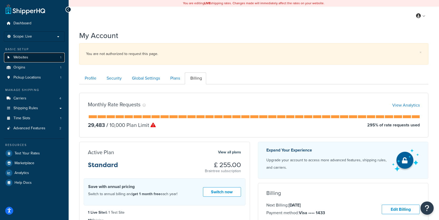
click at [50, 58] on link "Websites 1" at bounding box center [34, 58] width 61 height 10
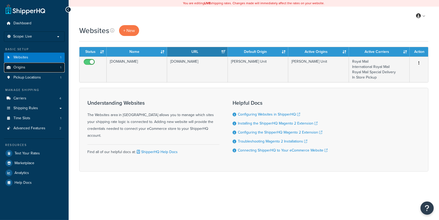
click at [45, 70] on link "Origins 1" at bounding box center [34, 68] width 61 height 10
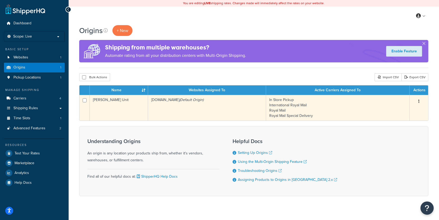
click at [139, 108] on td "[PERSON_NAME] Unit" at bounding box center [119, 108] width 58 height 26
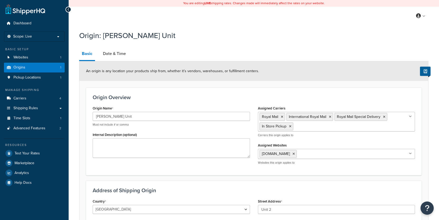
select select "1226"
click at [31, 129] on span "Advanced Features" at bounding box center [29, 128] width 32 height 4
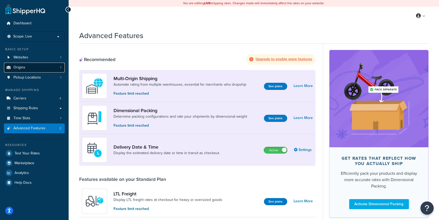
click at [39, 63] on link "Origins 1" at bounding box center [34, 68] width 61 height 10
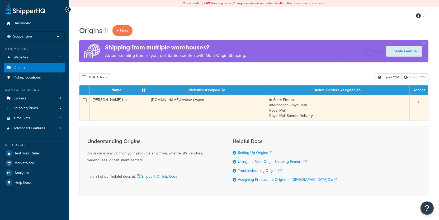
click at [167, 112] on td "[DOMAIN_NAME] (Default Origin)" at bounding box center [207, 108] width 118 height 26
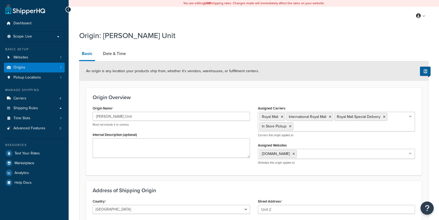
select select "1226"
click at [115, 55] on link "Date & Time" at bounding box center [114, 53] width 28 height 13
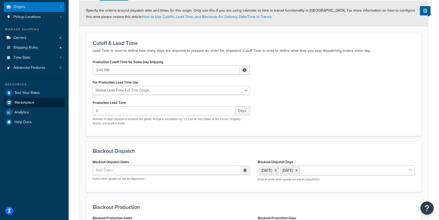
scroll to position [48, 0]
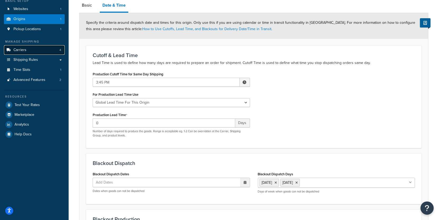
click at [31, 47] on link "Carriers 4" at bounding box center [34, 50] width 61 height 10
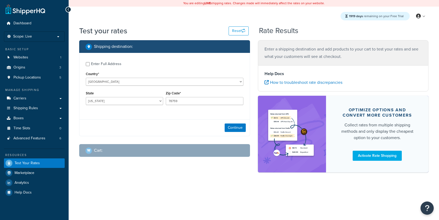
select select "[GEOGRAPHIC_DATA]"
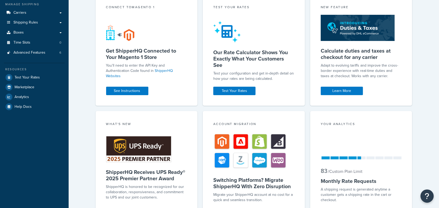
scroll to position [125, 0]
